Goal: Navigation & Orientation: Find specific page/section

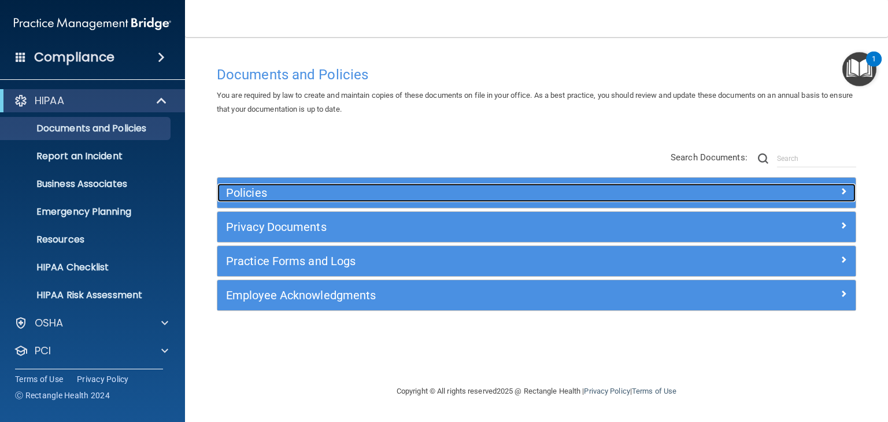
click at [252, 195] on h5 "Policies" at bounding box center [457, 192] width 462 height 13
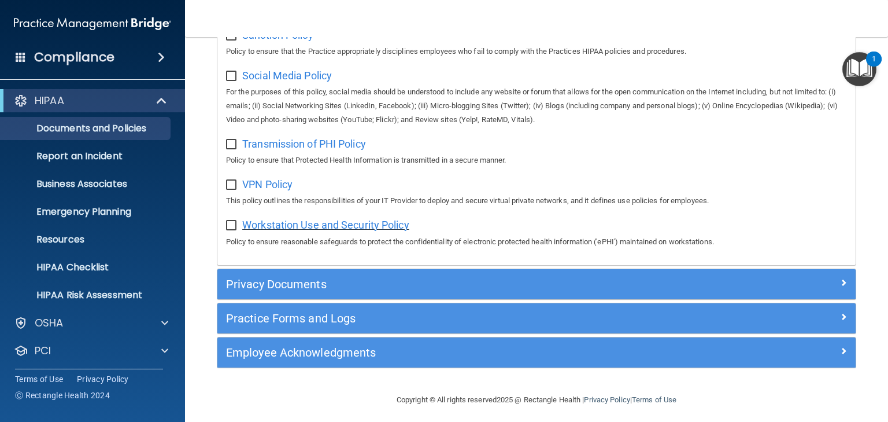
scroll to position [914, 0]
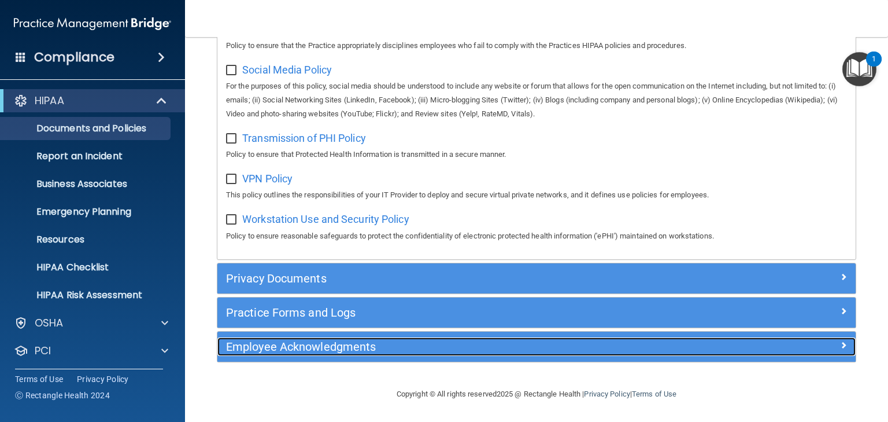
click at [274, 354] on div "Employee Acknowledgments" at bounding box center [456, 346] width 479 height 19
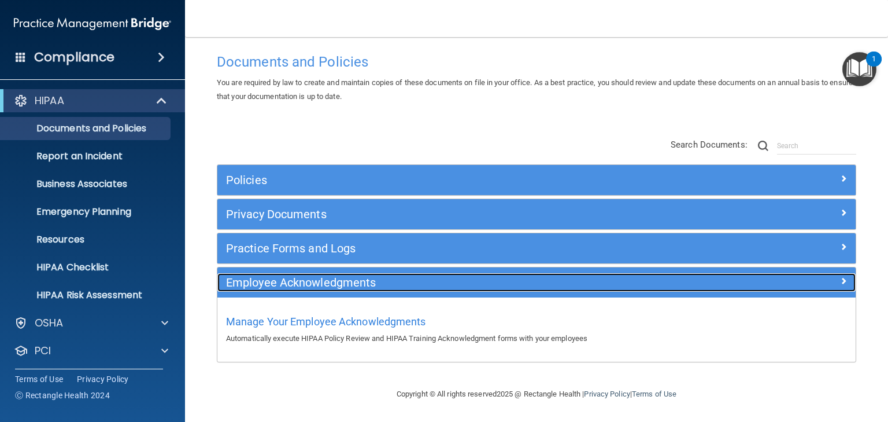
scroll to position [12, 0]
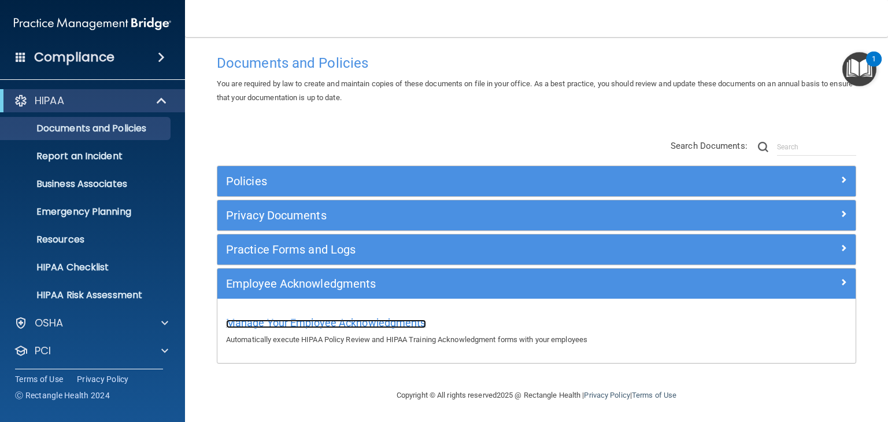
click at [259, 322] on span "Manage Your Employee Acknowledgments" at bounding box center [326, 322] width 200 height 12
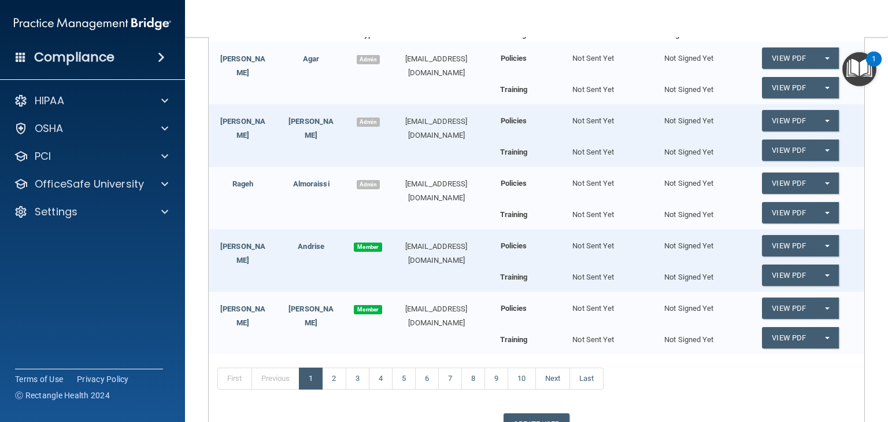
scroll to position [237, 0]
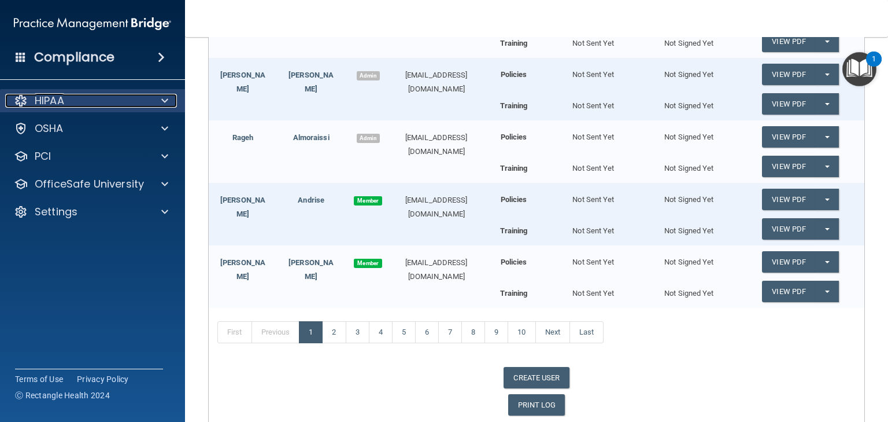
click at [124, 106] on div "HIPAA" at bounding box center [76, 101] width 143 height 14
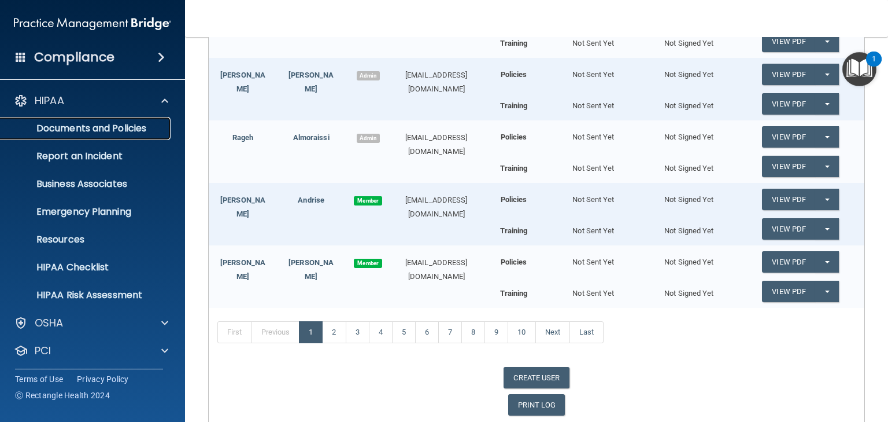
click at [119, 130] on p "Documents and Policies" at bounding box center [87, 129] width 158 height 12
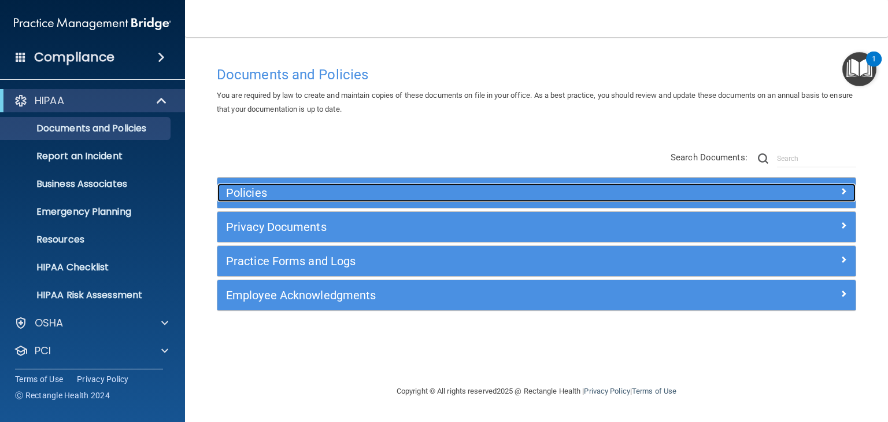
click at [359, 196] on h5 "Policies" at bounding box center [457, 192] width 462 height 13
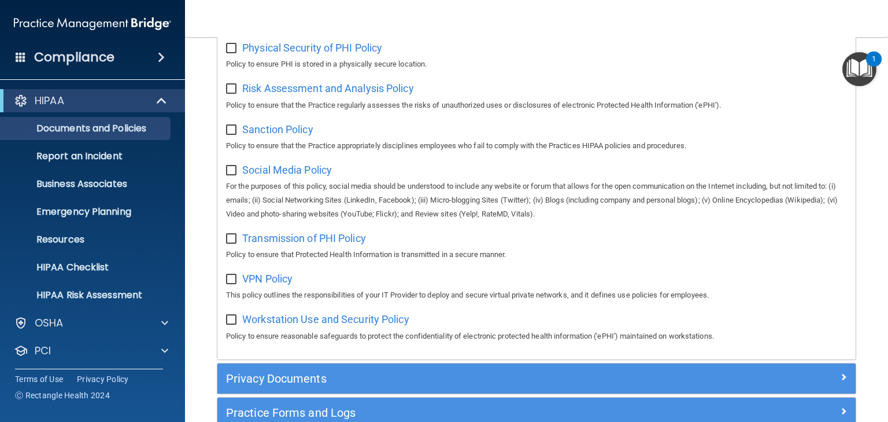
scroll to position [833, 0]
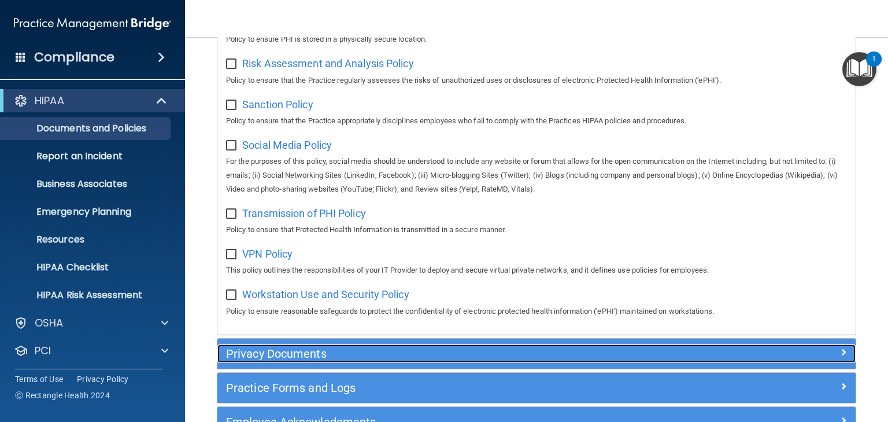
click at [330, 360] on h5 "Privacy Documents" at bounding box center [457, 353] width 462 height 13
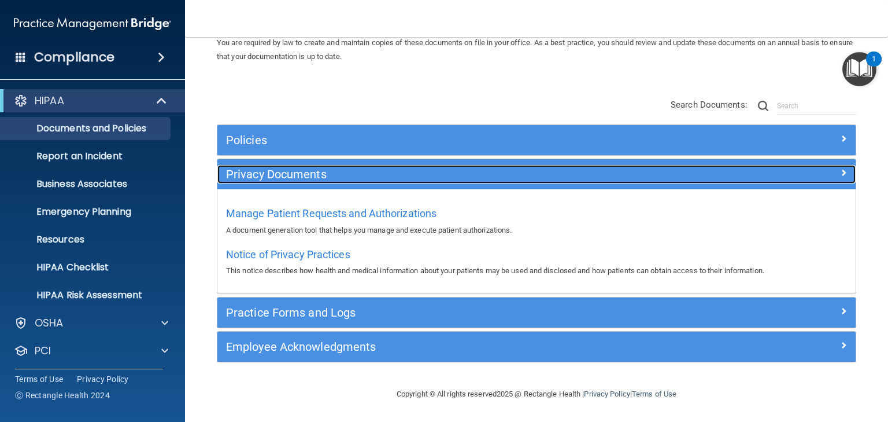
scroll to position [52, 0]
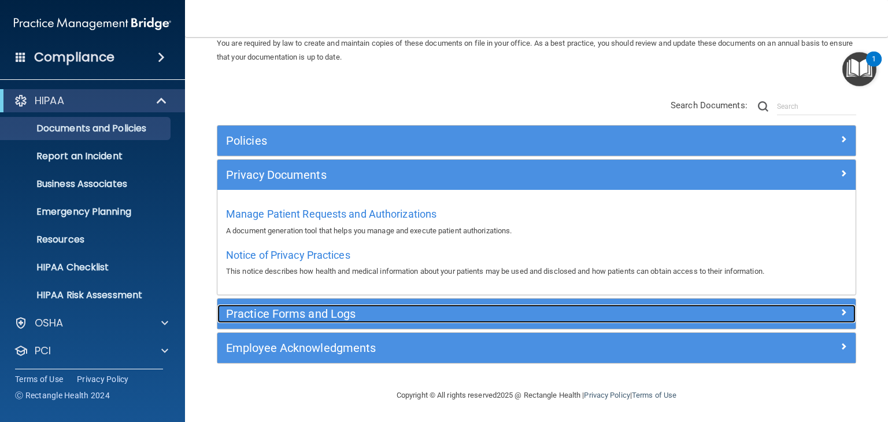
click at [333, 322] on div "Practice Forms and Logs" at bounding box center [456, 313] width 479 height 19
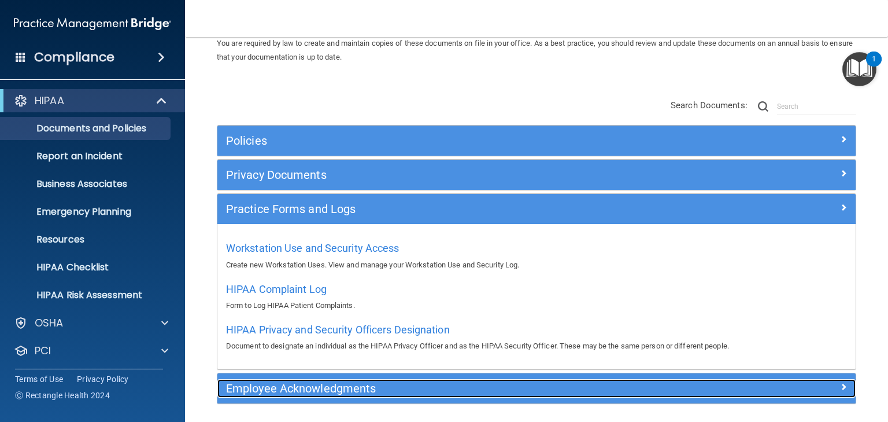
click at [312, 394] on div "Employee Acknowledgments" at bounding box center [456, 388] width 479 height 19
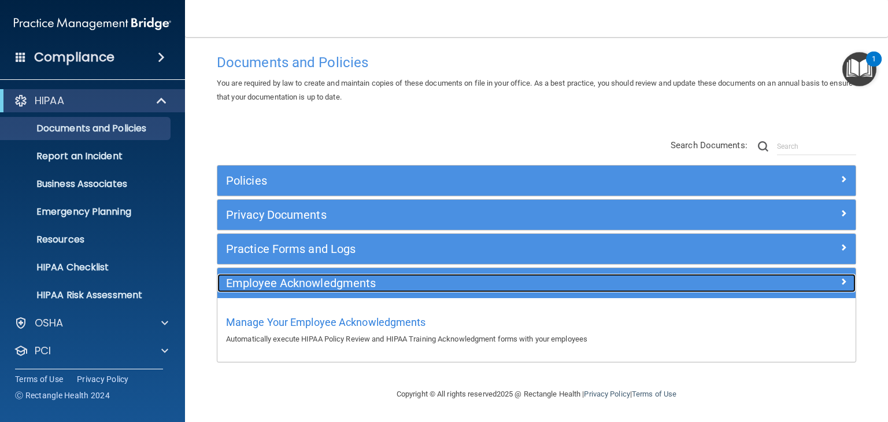
scroll to position [12, 0]
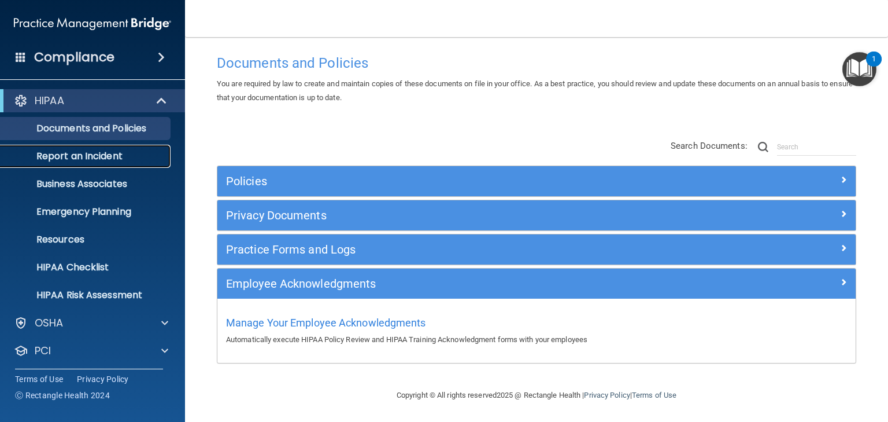
click at [85, 150] on p "Report an Incident" at bounding box center [87, 156] width 158 height 12
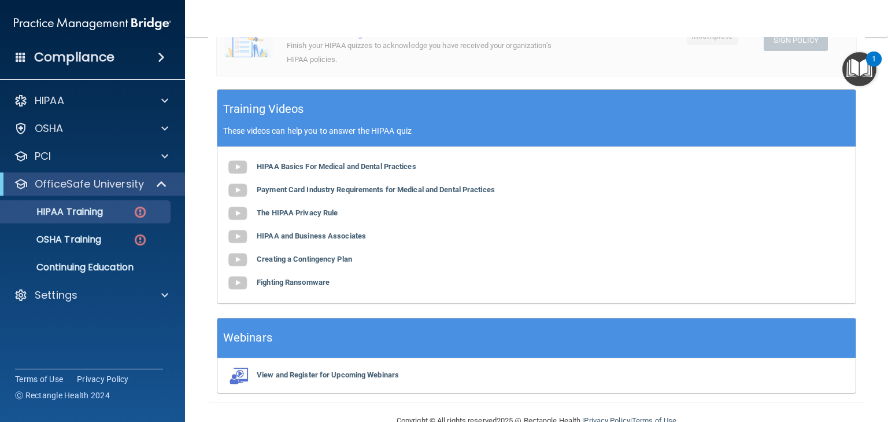
scroll to position [364, 0]
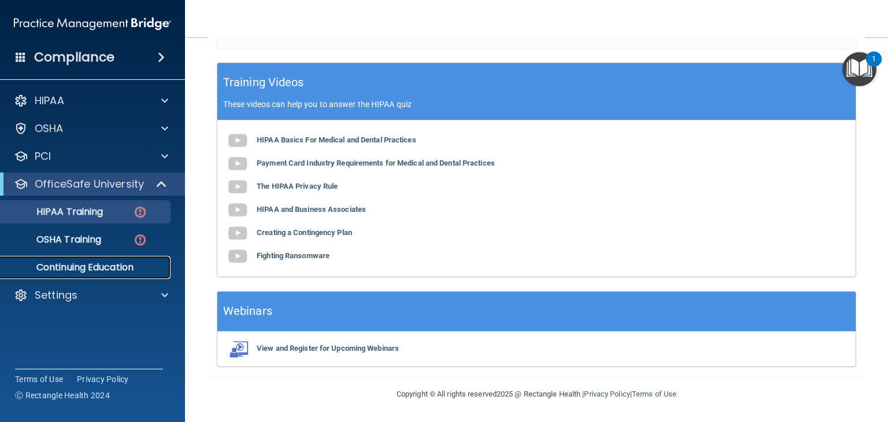
click at [98, 263] on p "Continuing Education" at bounding box center [87, 267] width 158 height 12
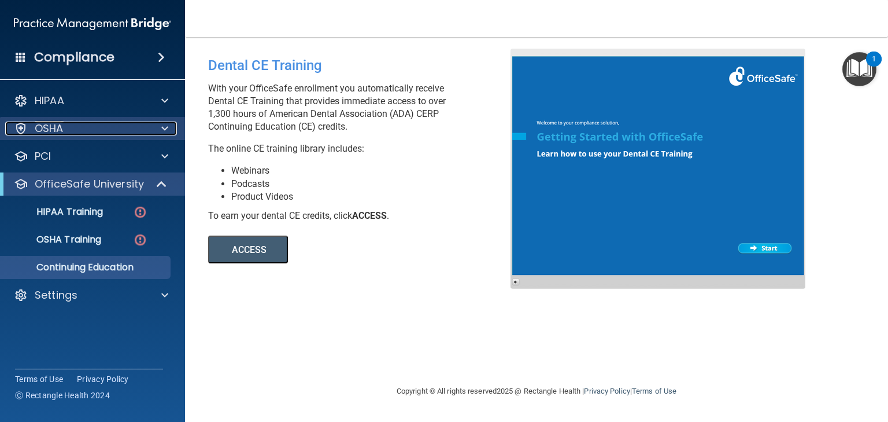
click at [118, 126] on div "OSHA" at bounding box center [76, 128] width 143 height 14
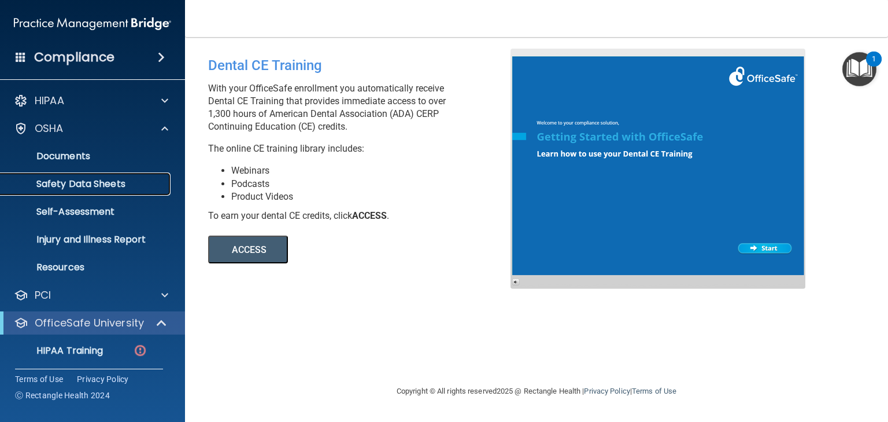
click at [87, 183] on p "Safety Data Sheets" at bounding box center [87, 184] width 158 height 12
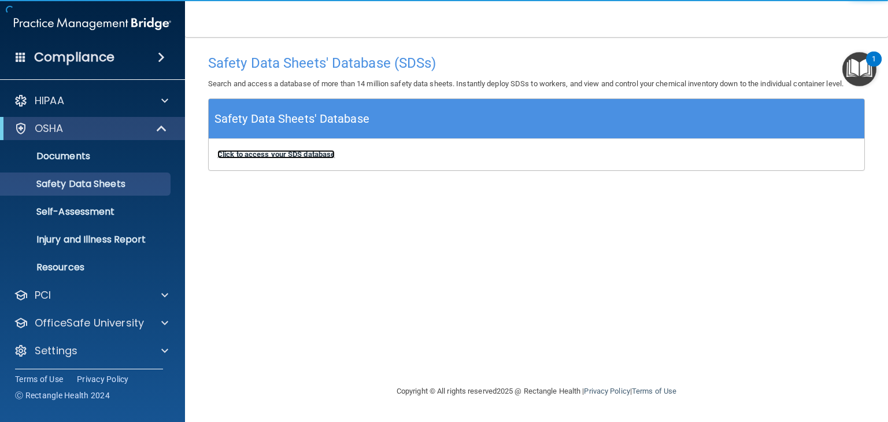
click at [294, 155] on b "Click to access your SDS database" at bounding box center [275, 154] width 117 height 9
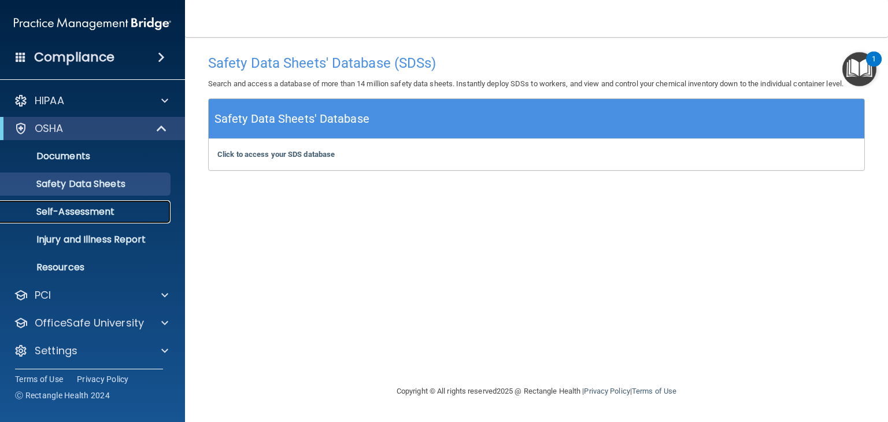
click at [93, 207] on p "Self-Assessment" at bounding box center [87, 212] width 158 height 12
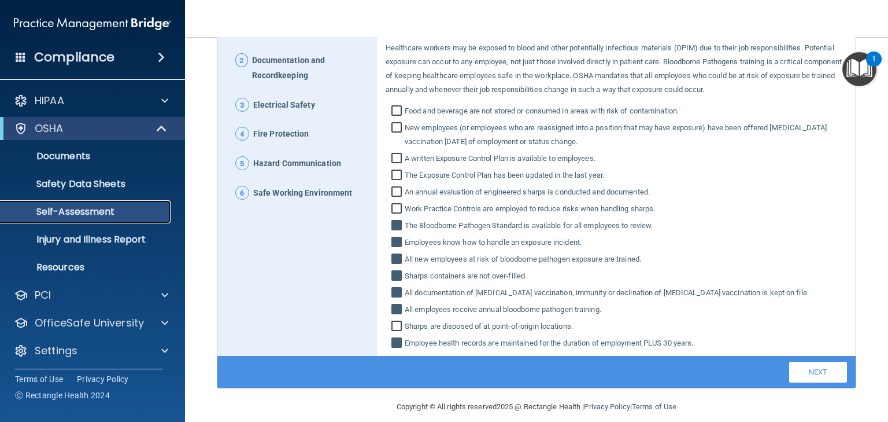
scroll to position [163, 0]
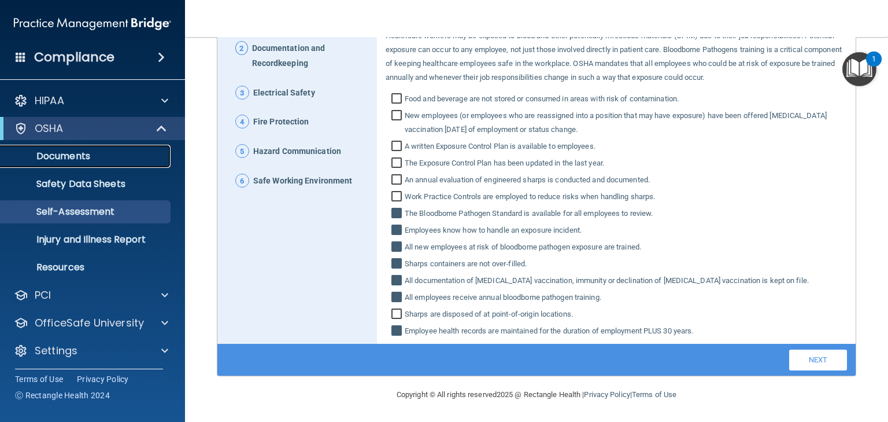
click at [57, 156] on p "Documents" at bounding box center [87, 156] width 158 height 12
